Goal: Information Seeking & Learning: Learn about a topic

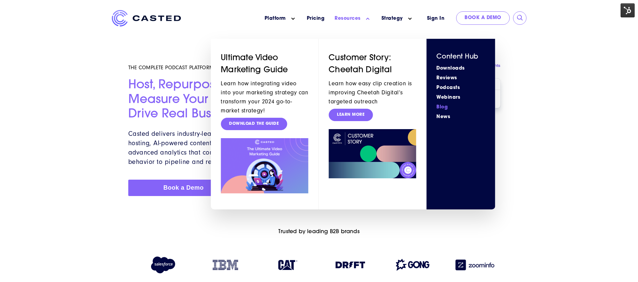
click at [442, 109] on link "Blog" at bounding box center [460, 107] width 49 height 7
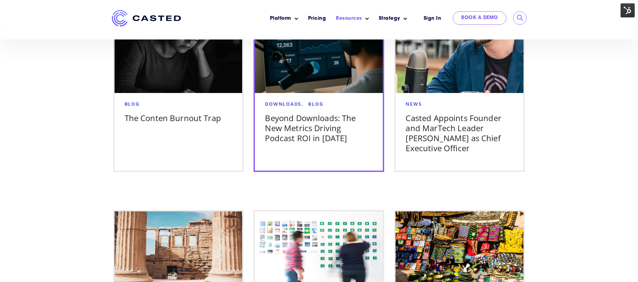
scroll to position [458, 0]
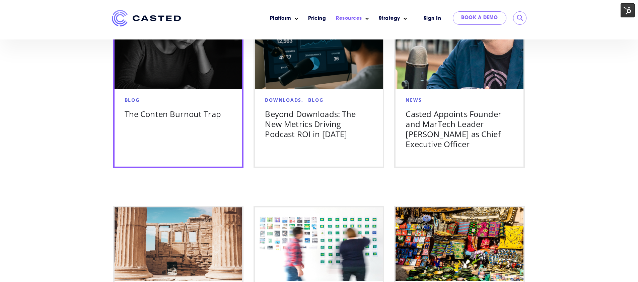
click at [208, 117] on h5 "The Conten Burnout Trap" at bounding box center [179, 114] width 108 height 10
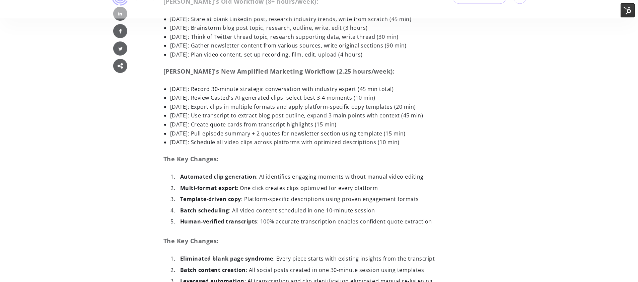
scroll to position [2495, 0]
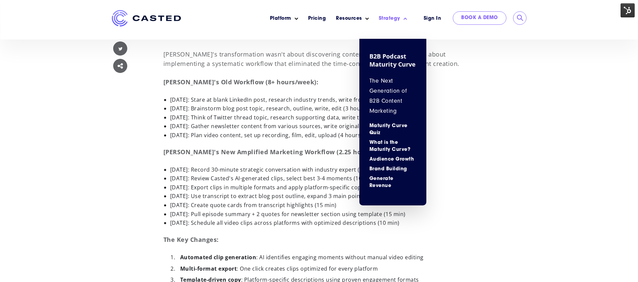
click at [397, 17] on link "Strategy" at bounding box center [389, 18] width 21 height 7
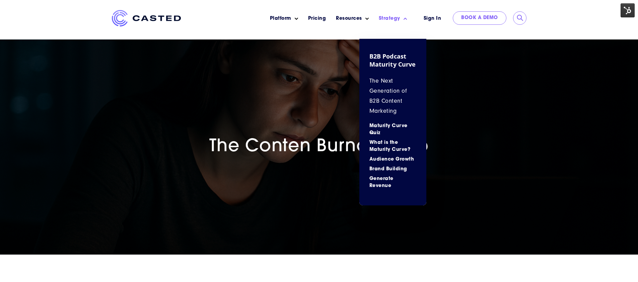
click at [383, 80] on p "The Next Generation of B2B Content Marketing" at bounding box center [392, 96] width 47 height 40
click at [382, 91] on p "The Next Generation of B2B Content Marketing" at bounding box center [392, 96] width 47 height 40
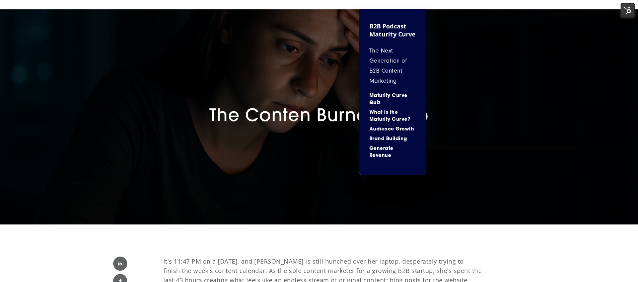
scroll to position [95, 0]
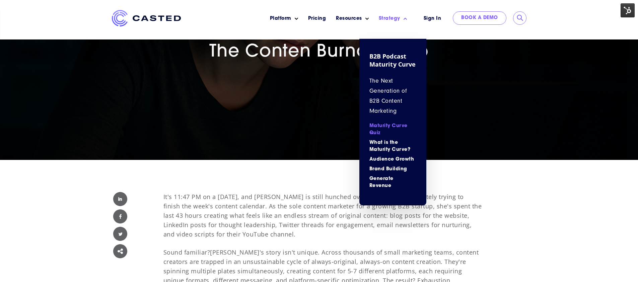
click at [379, 129] on link "Maturity Curve Quiz" at bounding box center [392, 130] width 47 height 14
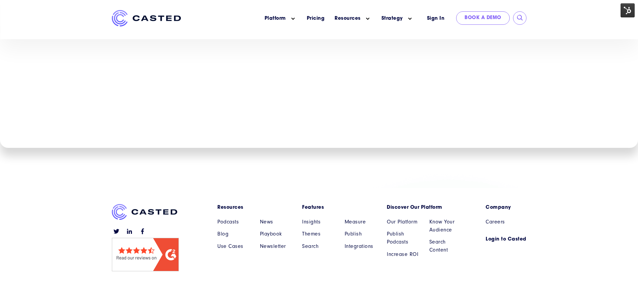
scroll to position [385, 0]
